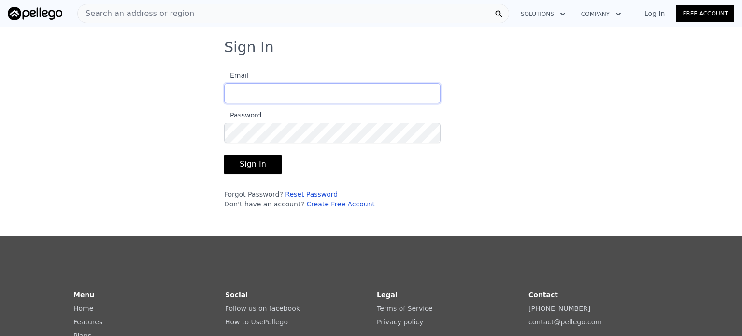
type input "[EMAIL_ADDRESS][DOMAIN_NAME]"
click at [245, 167] on button "Sign In" at bounding box center [252, 164] width 57 height 19
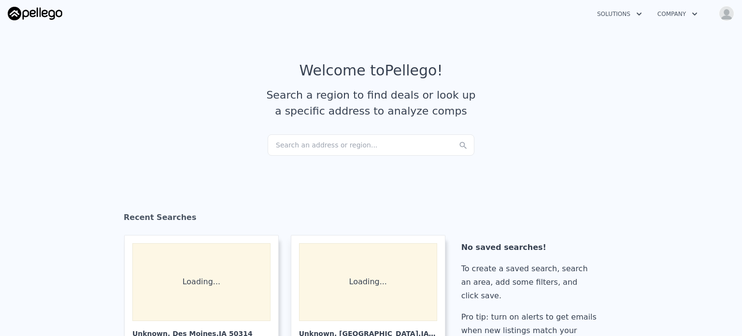
checkbox input "true"
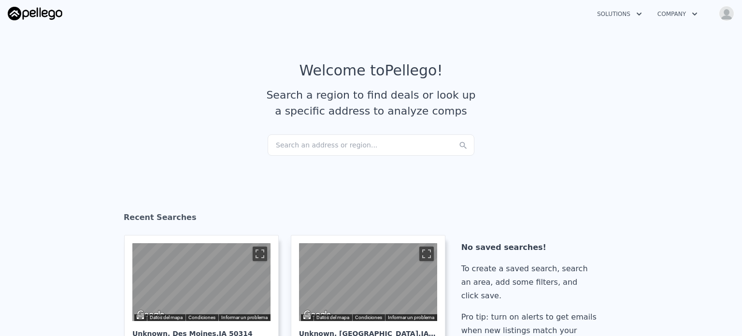
drag, startPoint x: 298, startPoint y: 145, endPoint x: 279, endPoint y: 144, distance: 19.3
drag, startPoint x: 279, startPoint y: 144, endPoint x: 247, endPoint y: 175, distance: 44.1
click at [247, 175] on section "Recent Searches ← Mover a la izquierda → Mover a la derecha ↑ Mover hacia arrib…" at bounding box center [371, 283] width 742 height 220
drag, startPoint x: 298, startPoint y: 148, endPoint x: 285, endPoint y: 143, distance: 14.4
click at [282, 143] on div "Search an address or region..." at bounding box center [371, 144] width 207 height 21
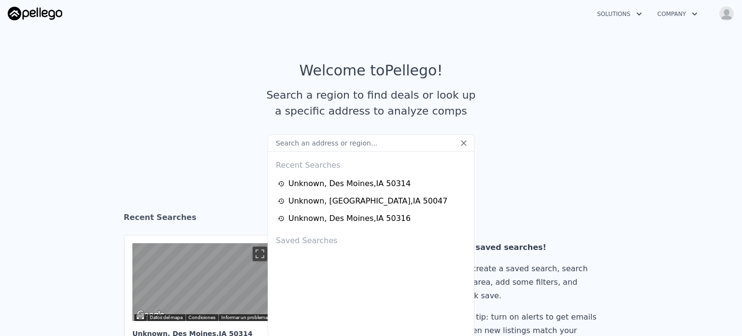
click at [282, 143] on input "text" at bounding box center [371, 142] width 207 height 17
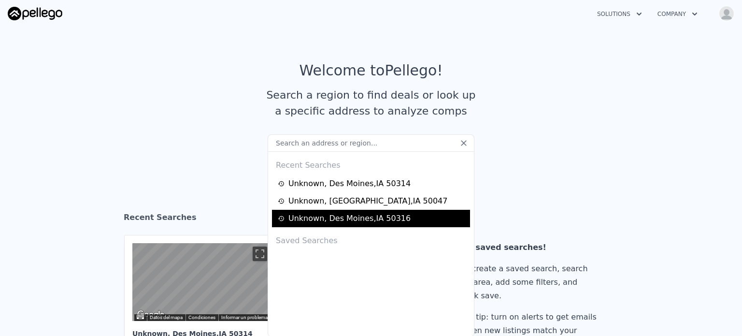
type input "[STREET_ADDRESS]"
